Goal: Transaction & Acquisition: Purchase product/service

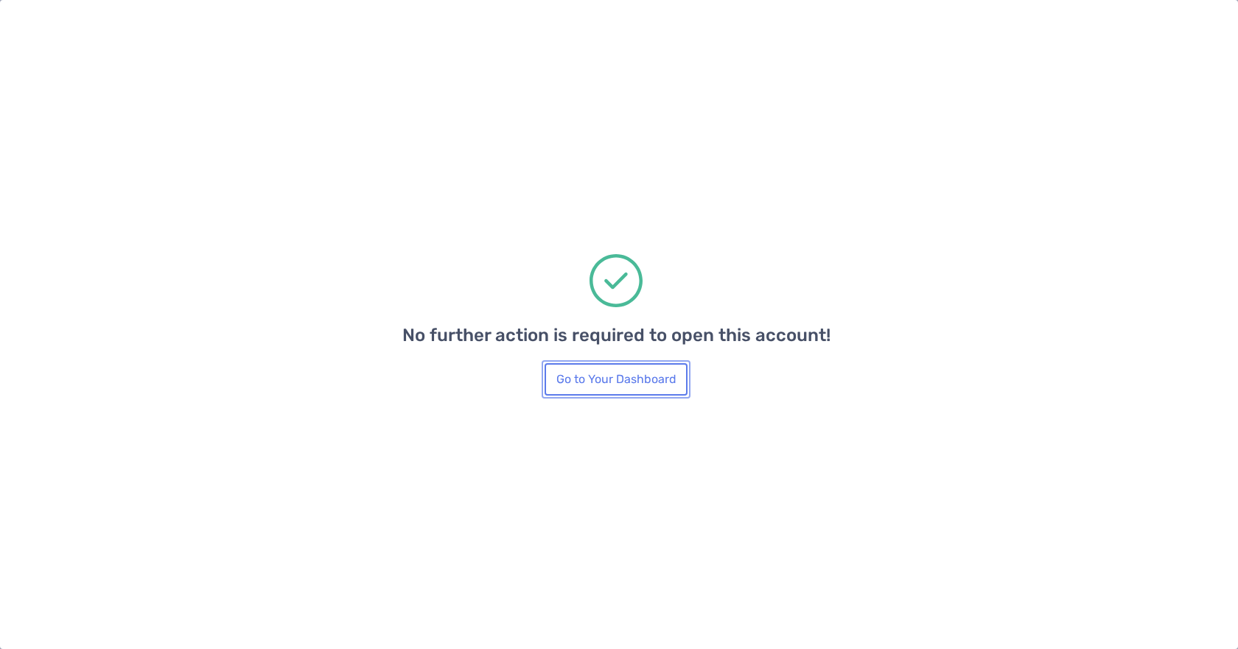
click at [610, 386] on button "Go to Your Dashboard" at bounding box center [616, 379] width 143 height 32
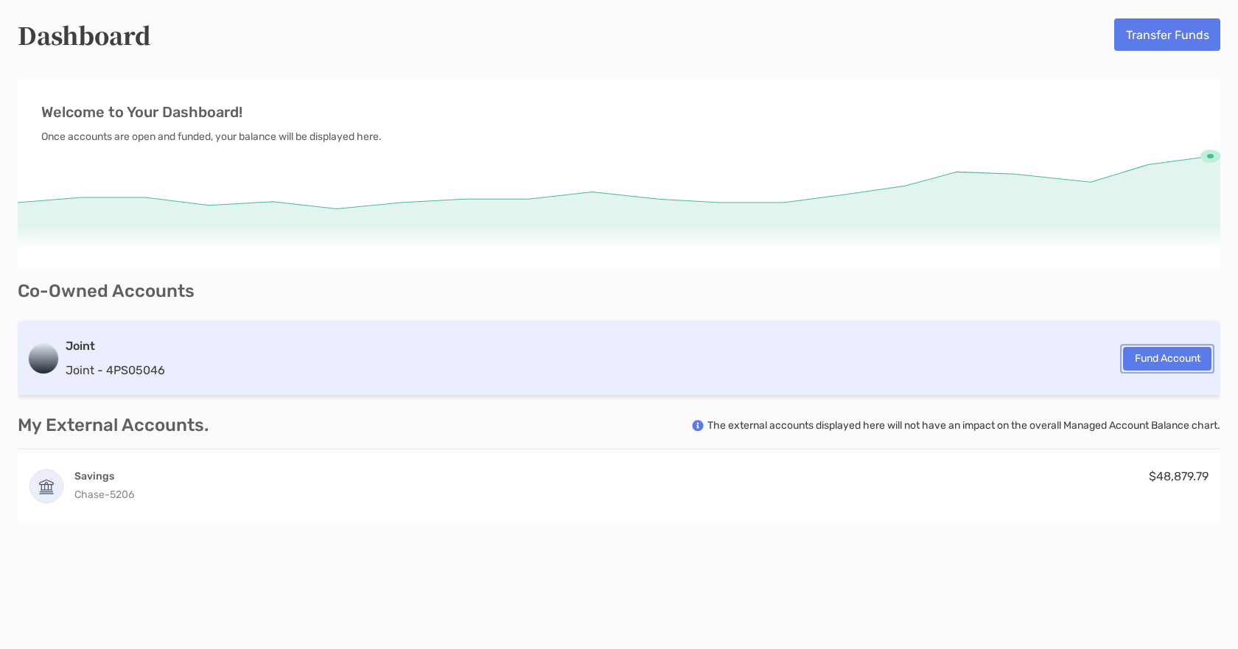
click at [1177, 358] on button "Fund Account" at bounding box center [1167, 359] width 88 height 24
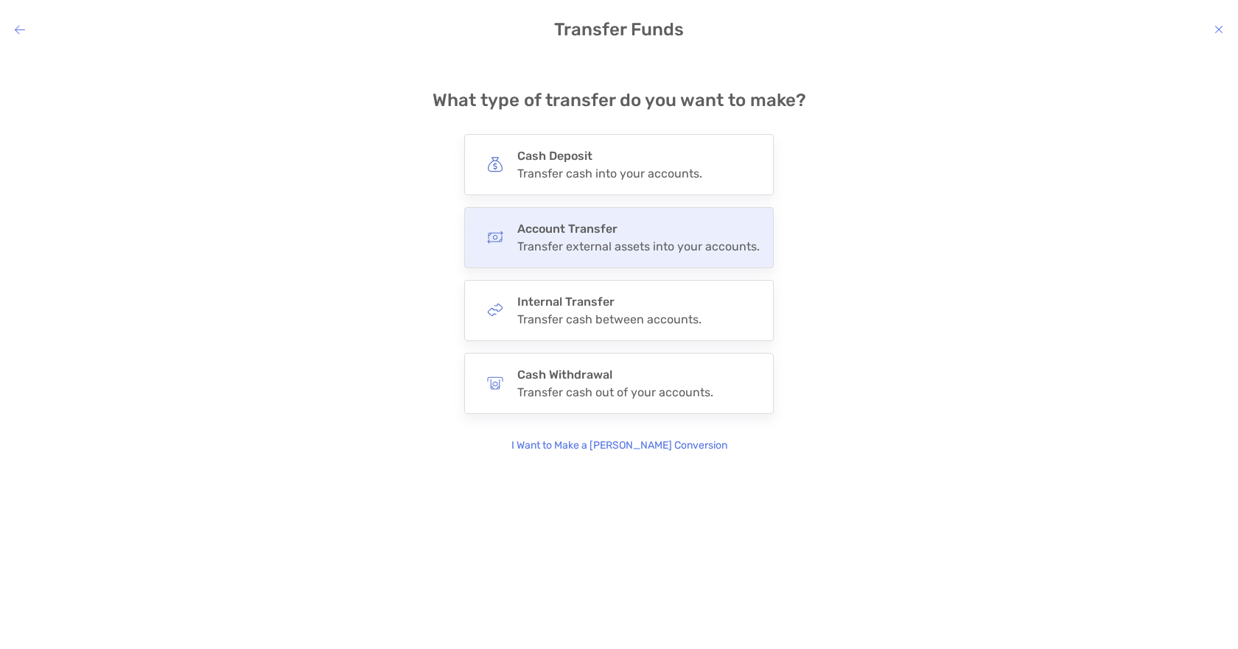
click at [588, 228] on h4 "Account Transfer" at bounding box center [638, 229] width 243 height 14
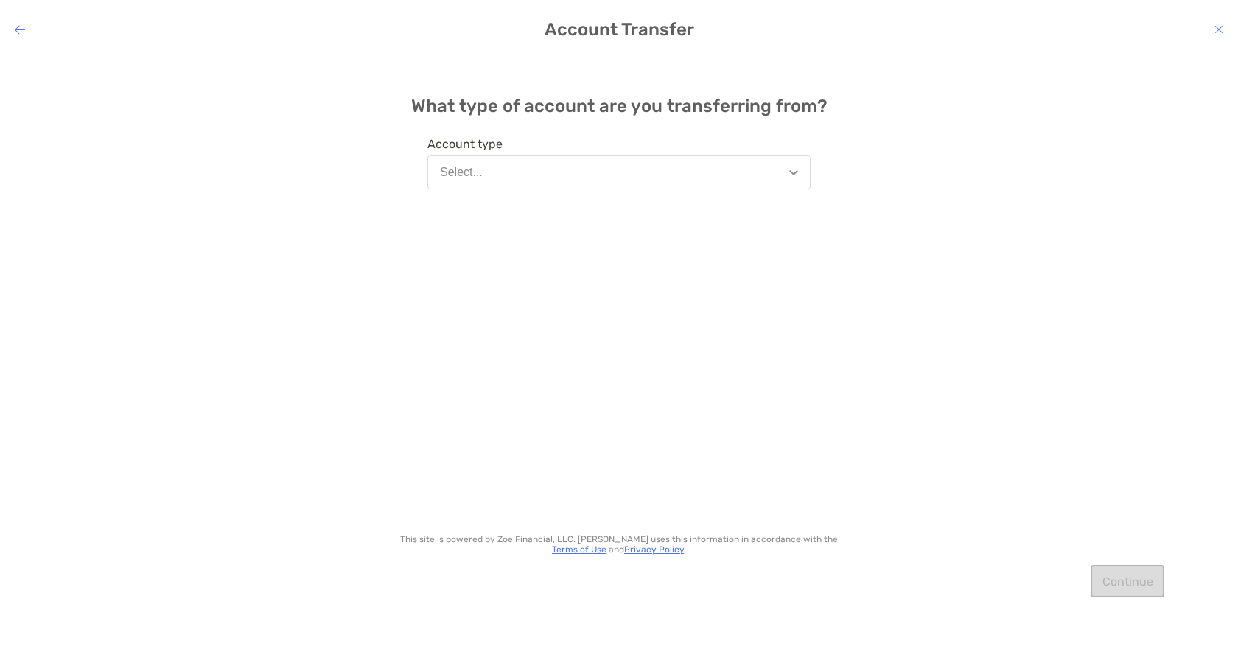
click at [616, 169] on button "Select..." at bounding box center [619, 173] width 383 height 34
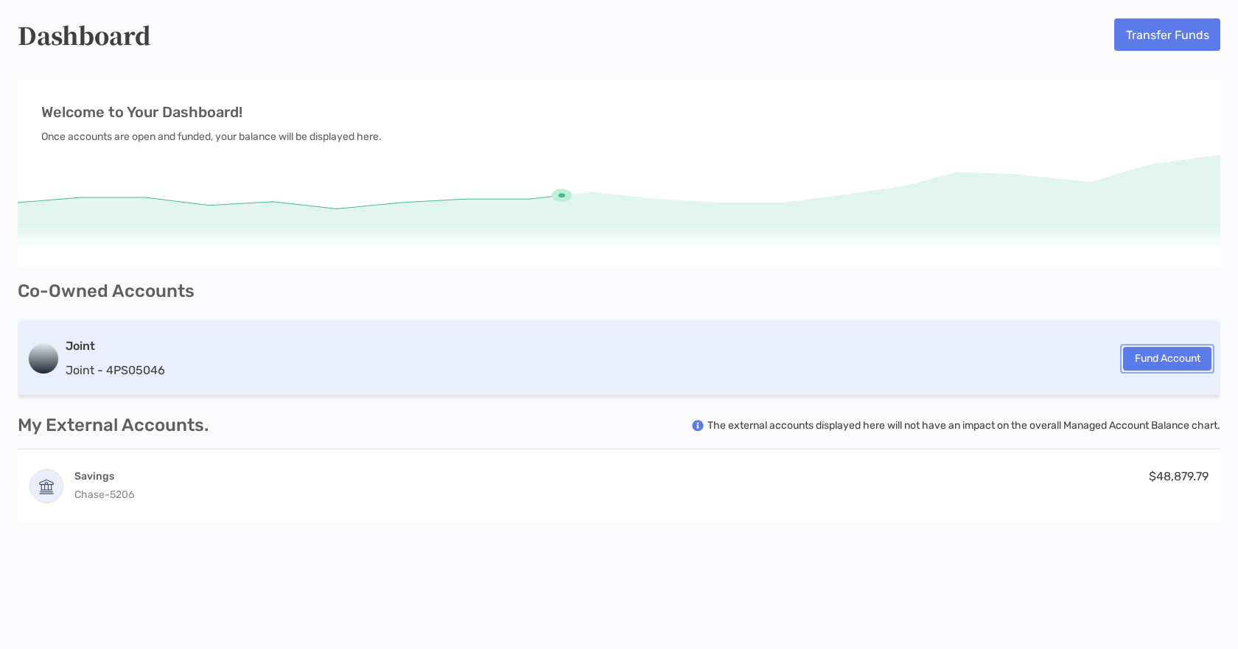
click at [1171, 353] on button "Fund Account" at bounding box center [1167, 359] width 88 height 24
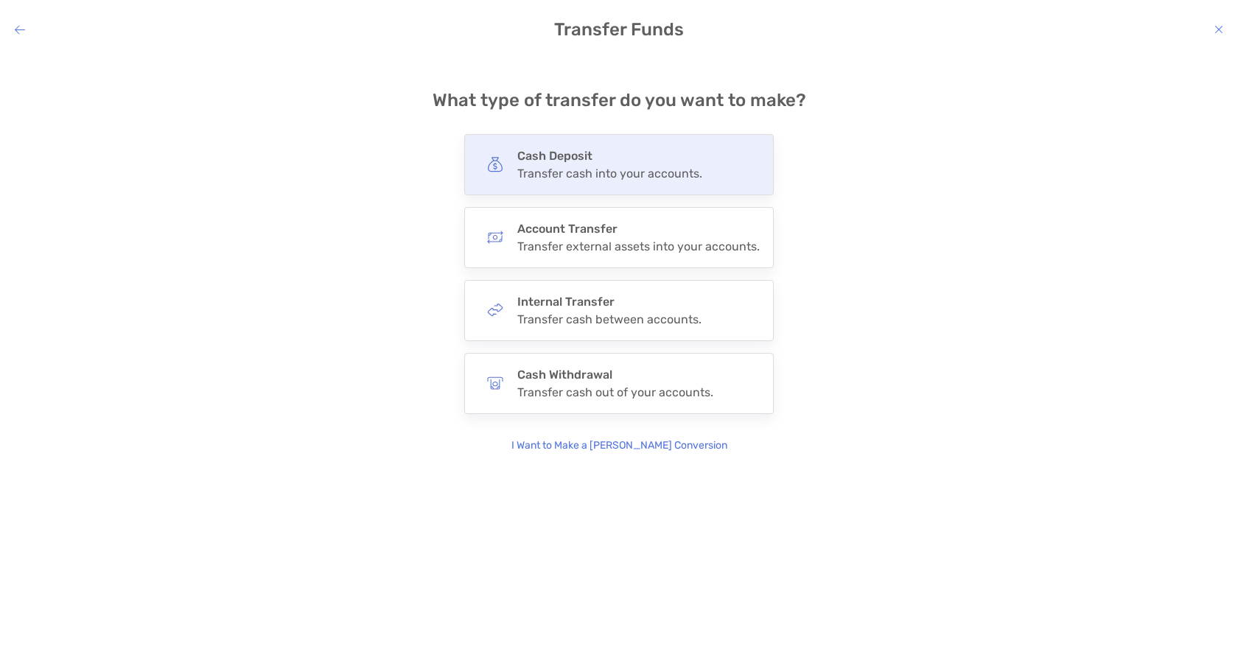
click at [687, 169] on div "Transfer cash into your accounts." at bounding box center [609, 174] width 185 height 14
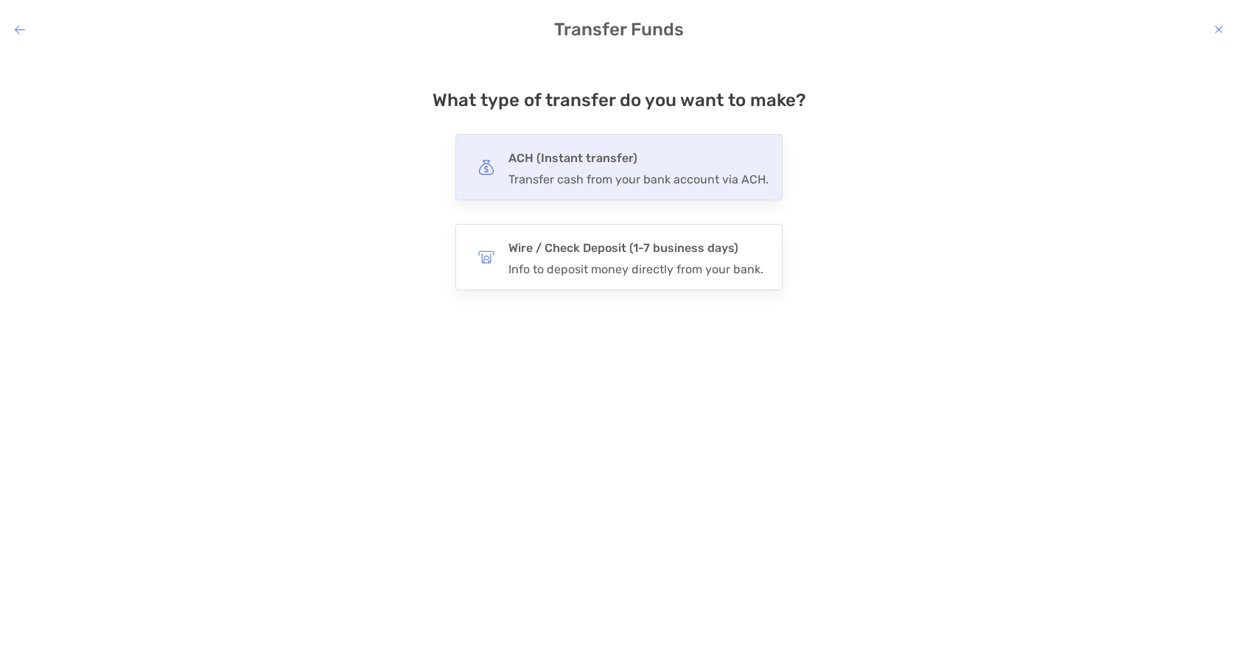
click at [598, 158] on h4 "ACH (Instant transfer)" at bounding box center [639, 158] width 260 height 21
click at [0, 0] on input "***" at bounding box center [0, 0] width 0 height 0
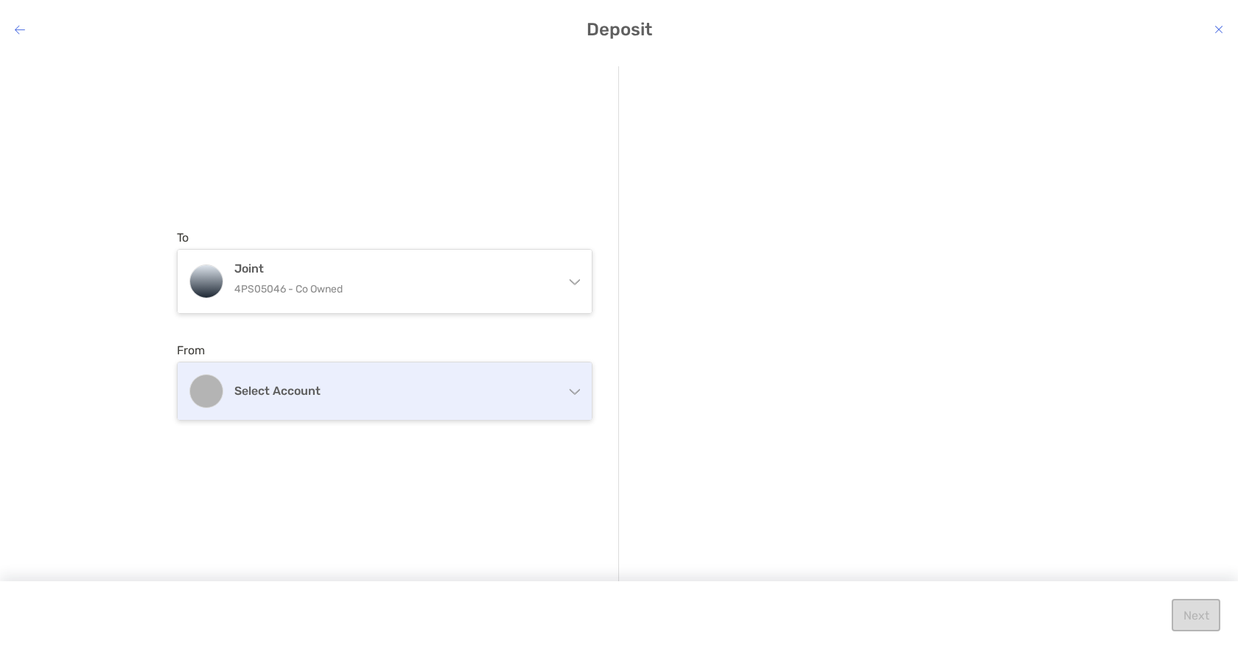
click at [558, 388] on div "Select account" at bounding box center [385, 391] width 414 height 57
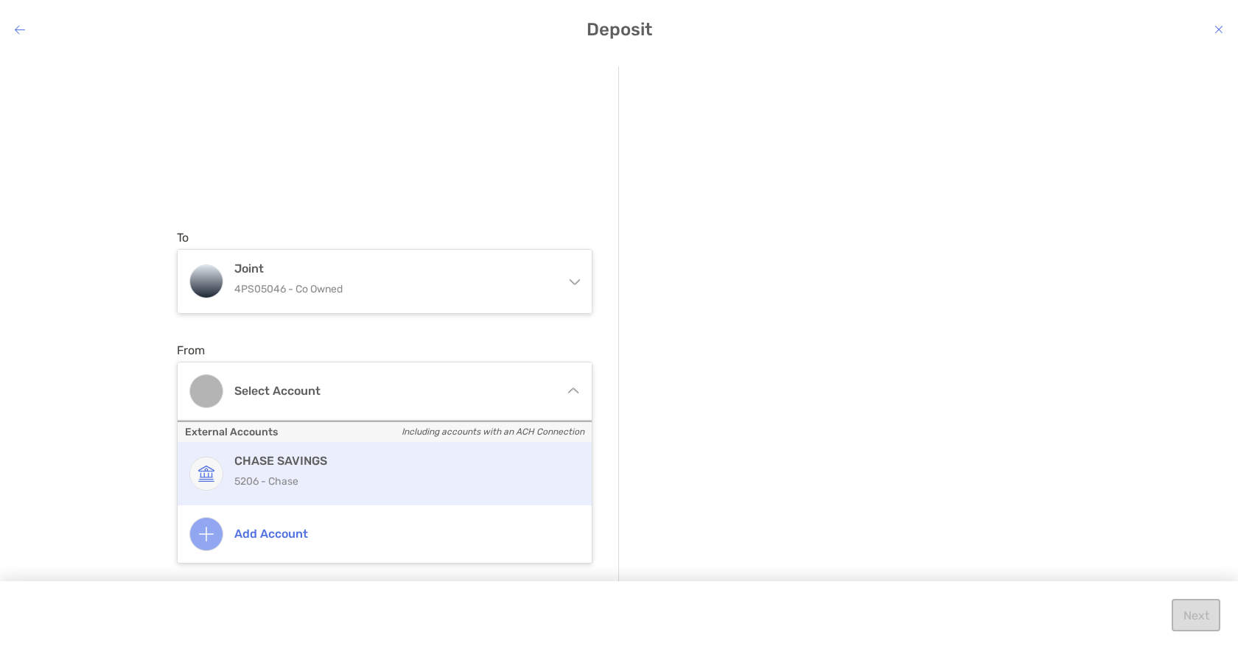
click at [298, 461] on h4 "CHASE SAVINGS" at bounding box center [400, 461] width 332 height 14
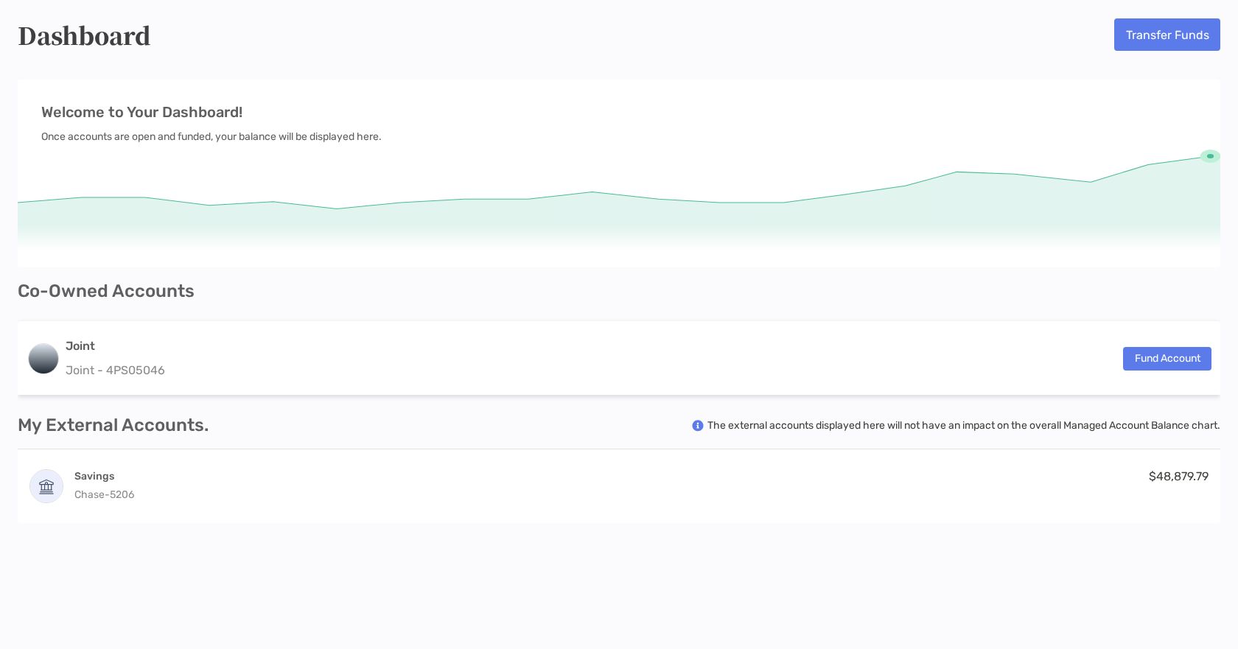
click at [966, 121] on p "Welcome to Your Dashboard!" at bounding box center [619, 112] width 1156 height 18
